Goal: Check status: Check status

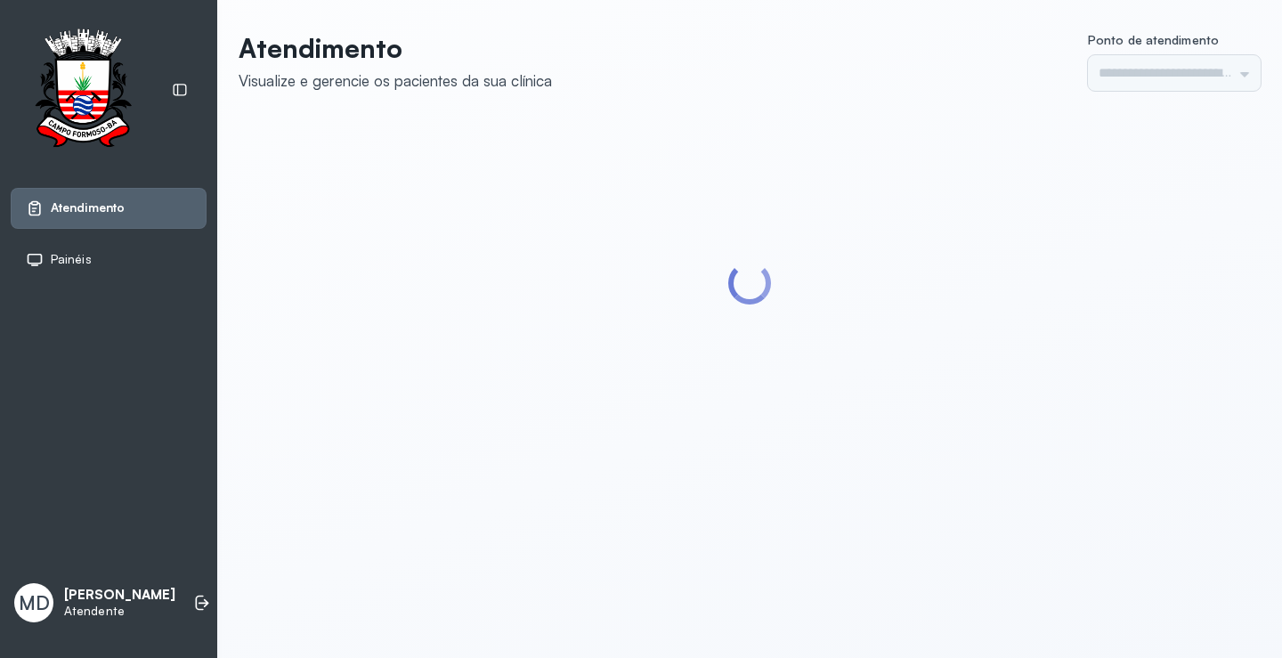
type input "*********"
